Goal: Connect with others: Connect with other users

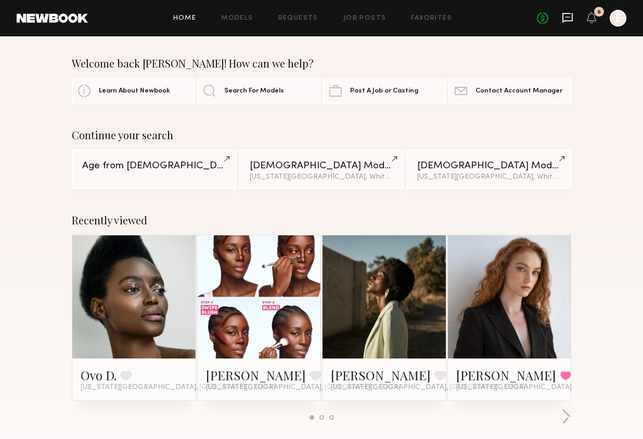
click at [563, 22] on icon at bounding box center [567, 18] width 10 height 10
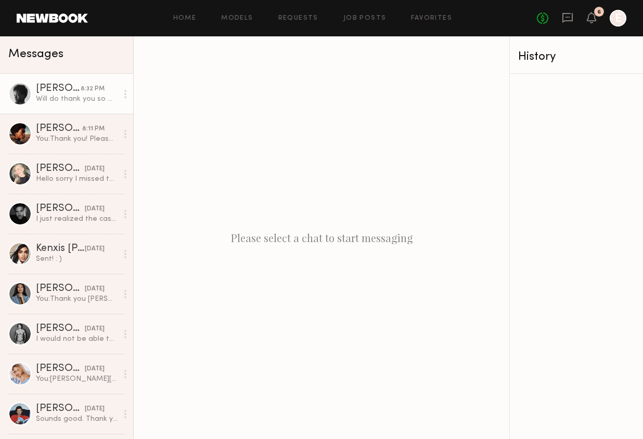
click at [56, 88] on div "[PERSON_NAME]" at bounding box center [58, 89] width 45 height 10
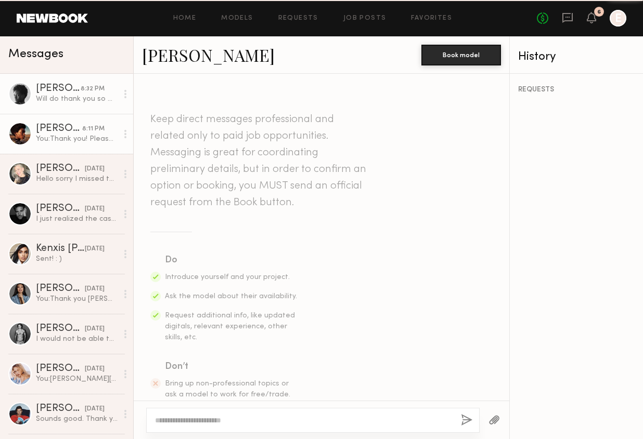
scroll to position [604, 0]
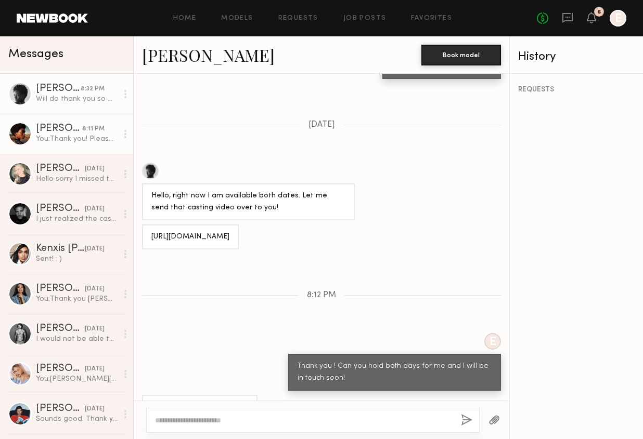
click at [59, 128] on div "[PERSON_NAME]" at bounding box center [59, 129] width 46 height 10
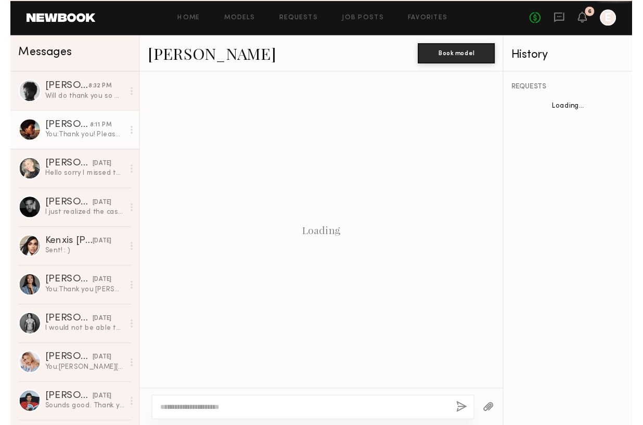
scroll to position [486, 0]
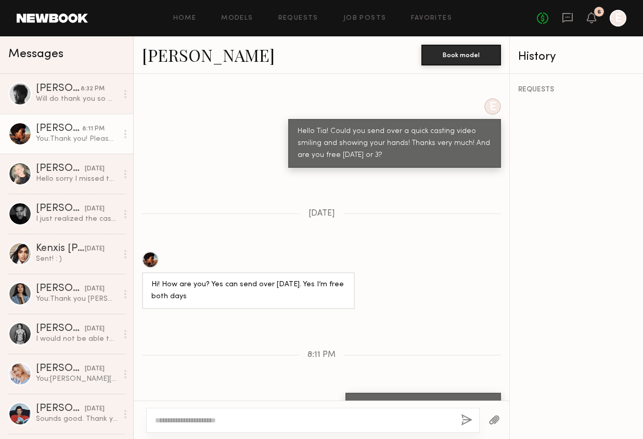
click at [171, 53] on link "[PERSON_NAME]" at bounding box center [208, 55] width 133 height 22
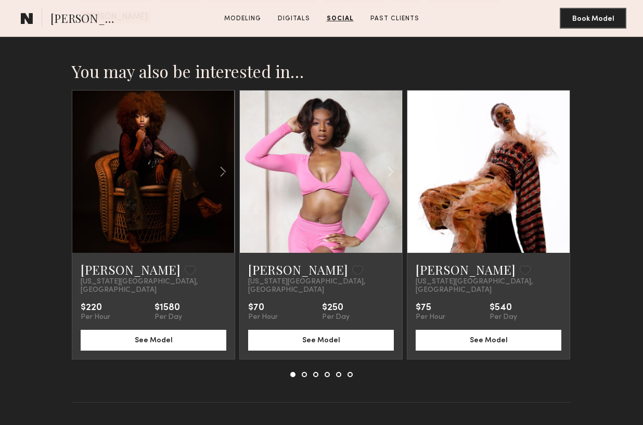
scroll to position [1477, 0]
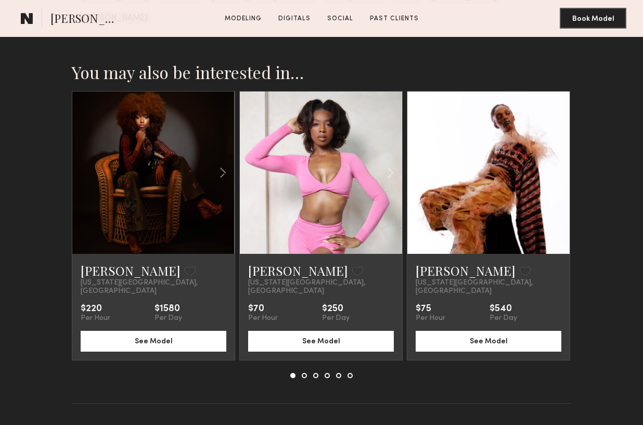
click at [348, 160] on link at bounding box center [320, 173] width 55 height 162
click at [556, 163] on common-icon at bounding box center [557, 173] width 15 height 20
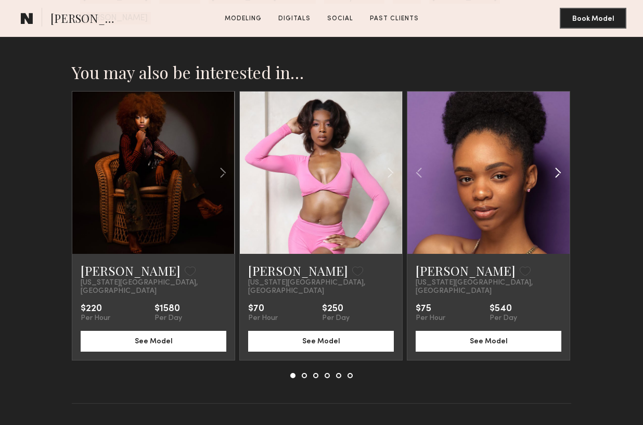
click at [557, 163] on common-icon at bounding box center [557, 173] width 15 height 20
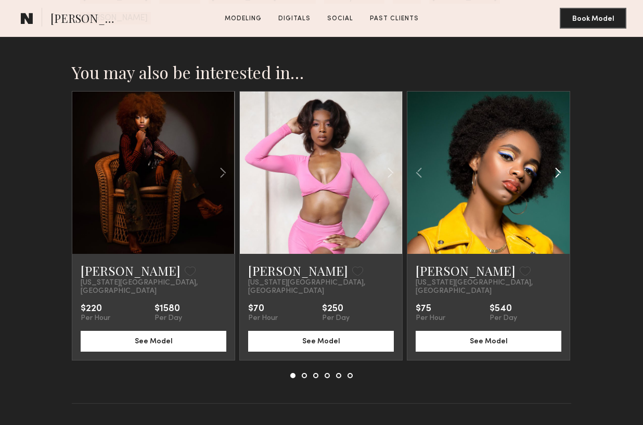
click at [557, 163] on common-icon at bounding box center [557, 173] width 15 height 20
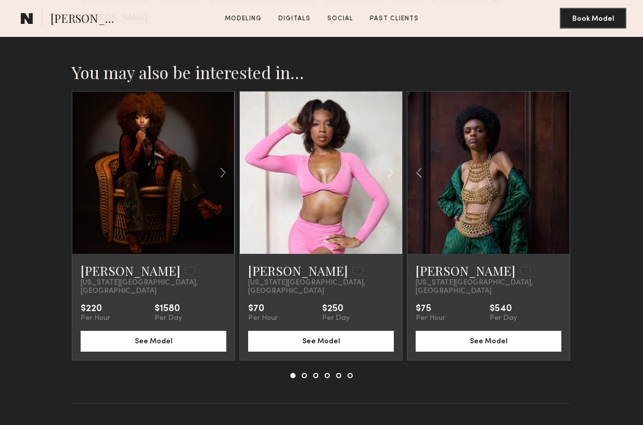
click at [557, 149] on div at bounding box center [488, 173] width 162 height 162
click at [225, 163] on common-icon at bounding box center [222, 173] width 15 height 20
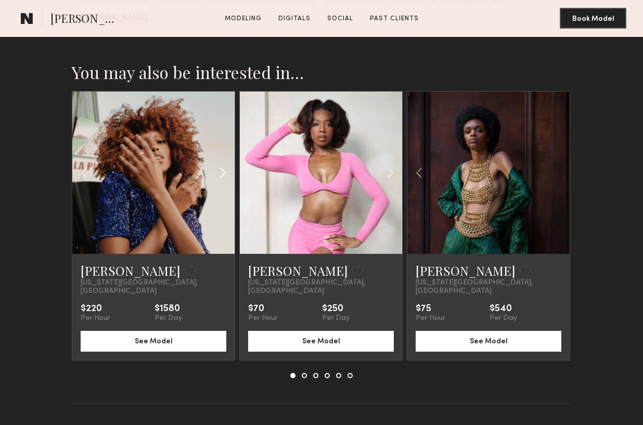
click at [225, 163] on common-icon at bounding box center [222, 173] width 15 height 20
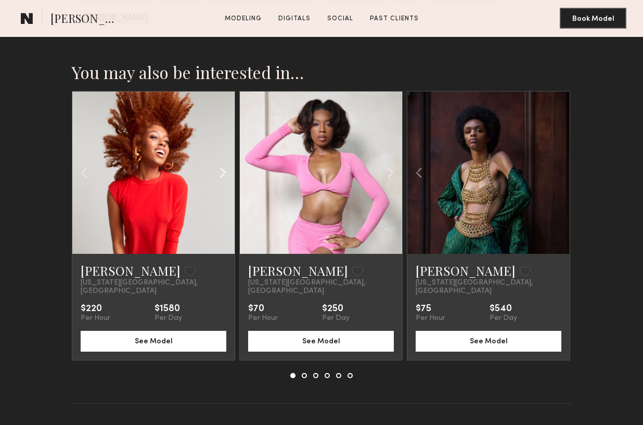
click at [225, 163] on common-icon at bounding box center [222, 173] width 15 height 20
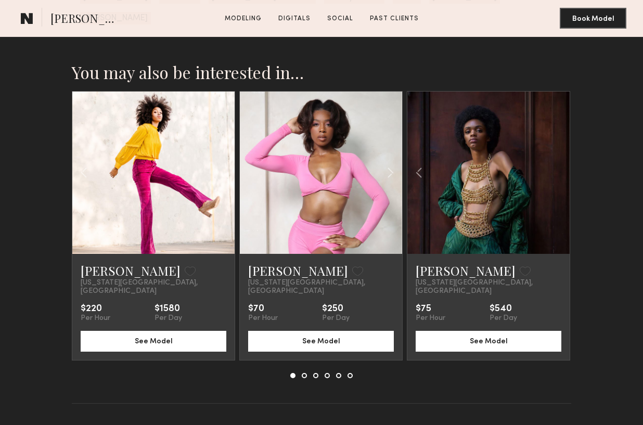
click at [225, 155] on div at bounding box center [153, 173] width 162 height 162
click at [223, 151] on div at bounding box center [153, 173] width 162 height 162
